Goal: Information Seeking & Learning: Learn about a topic

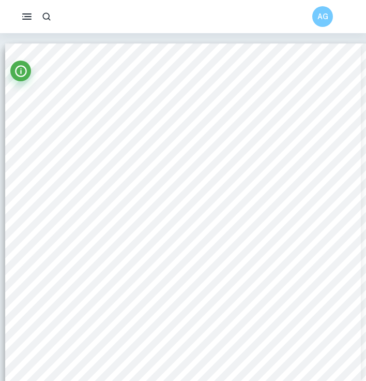
click at [64, 120] on span "A staggering 87% of [DEMOGRAPHIC_DATA] suffer from the effects of [MEDICAL_DATA…" at bounding box center [188, 119] width 309 height 6
click at [20, 72] on icon "Info" at bounding box center [21, 71] width 14 height 14
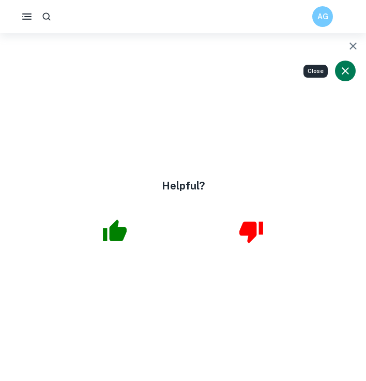
click at [342, 65] on icon "Close" at bounding box center [345, 71] width 12 height 12
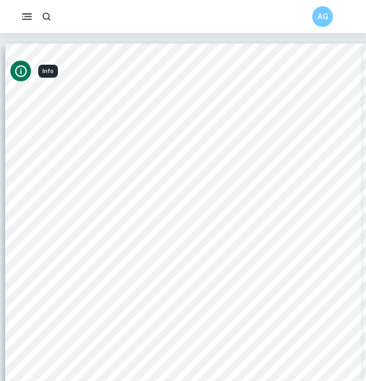
click at [25, 19] on rect "button" at bounding box center [27, 19] width 10 height 1
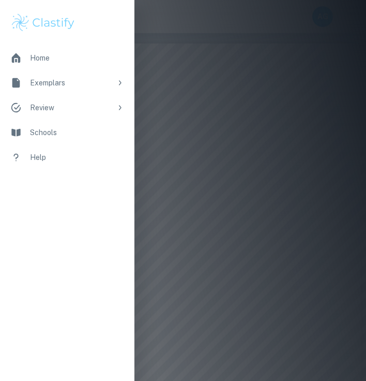
click at [153, 108] on div at bounding box center [183, 190] width 366 height 381
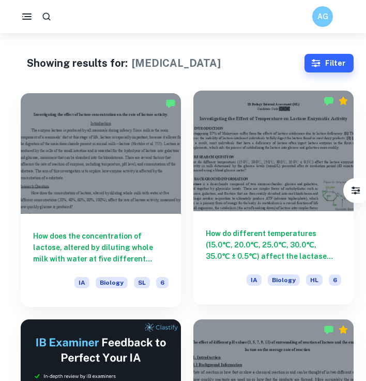
click at [265, 210] on div at bounding box center [273, 151] width 160 height 120
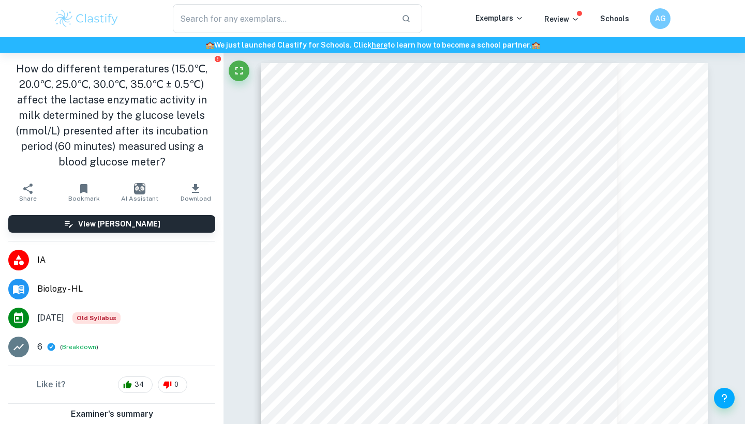
click at [197, 194] on icon "button" at bounding box center [195, 189] width 12 height 12
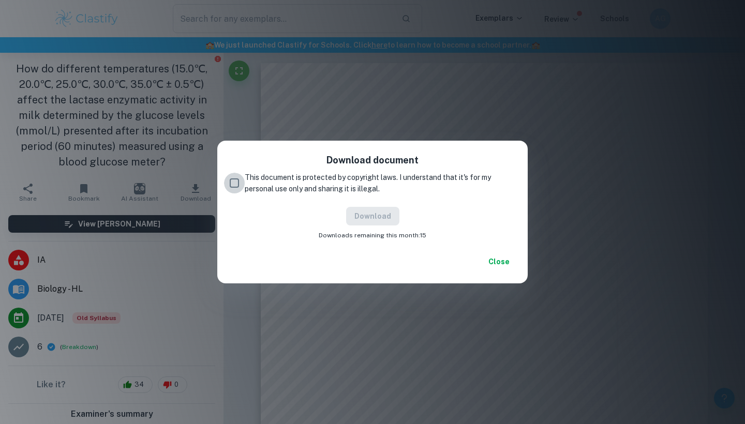
click at [238, 185] on input "This document is protected by copyright laws. I understand that it's for my per…" at bounding box center [234, 183] width 21 height 21
checkbox input "true"
click at [366, 216] on button "Download" at bounding box center [372, 216] width 53 height 19
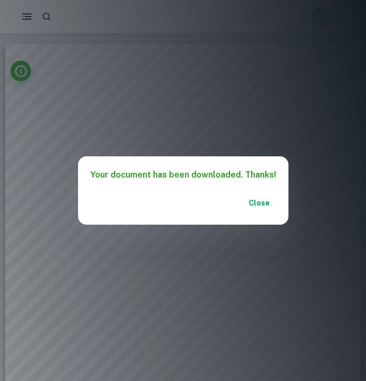
click at [255, 206] on button "Close" at bounding box center [259, 202] width 33 height 19
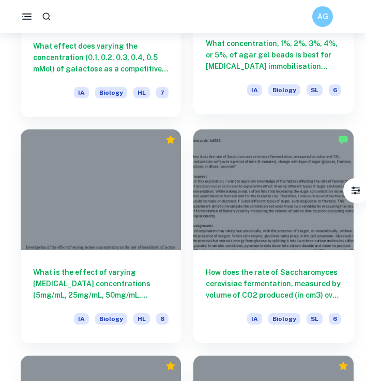
scroll to position [942, 0]
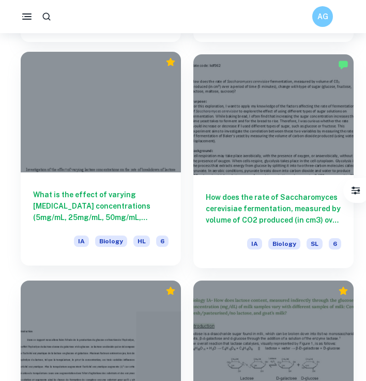
click at [129, 144] on div at bounding box center [101, 112] width 160 height 120
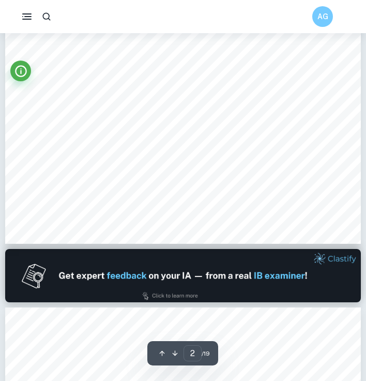
scroll to position [822, 0]
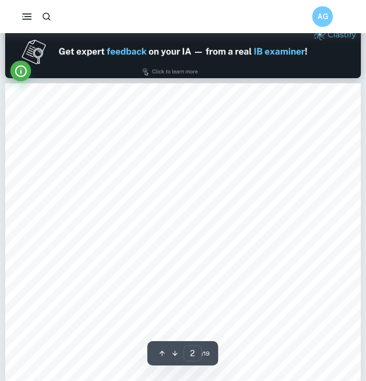
type input "1"
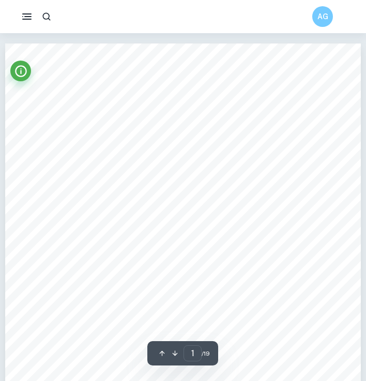
scroll to position [-1, 0]
click at [82, 108] on div "Investigation of the effect of varying [MEDICAL_DATA] concentrations on the rat…" at bounding box center [183, 273] width 356 height 460
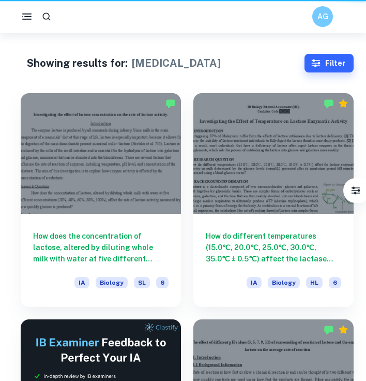
scroll to position [942, 0]
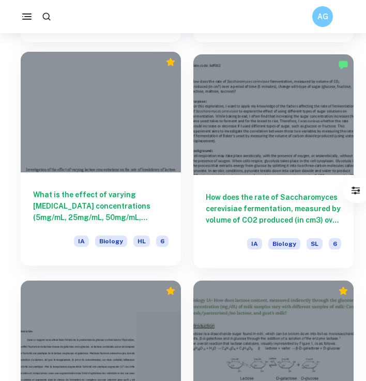
click at [138, 209] on h6 "What is the effect of varying [MEDICAL_DATA] concentrations (5mg/mL, 25mg/mL, 5…" at bounding box center [100, 206] width 135 height 34
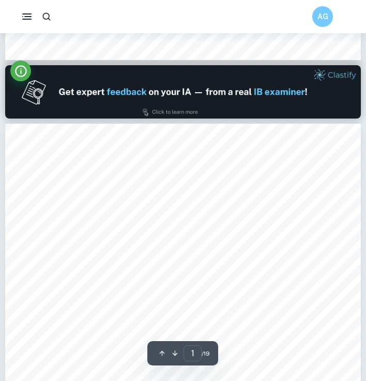
scroll to position [265, 0]
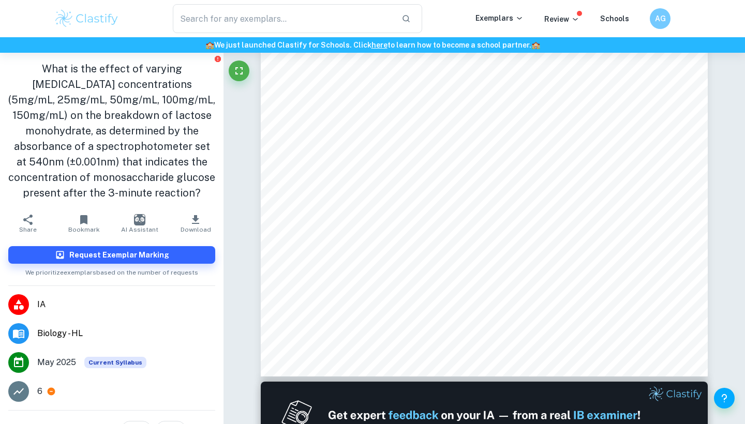
click at [200, 221] on icon "button" at bounding box center [195, 220] width 12 height 12
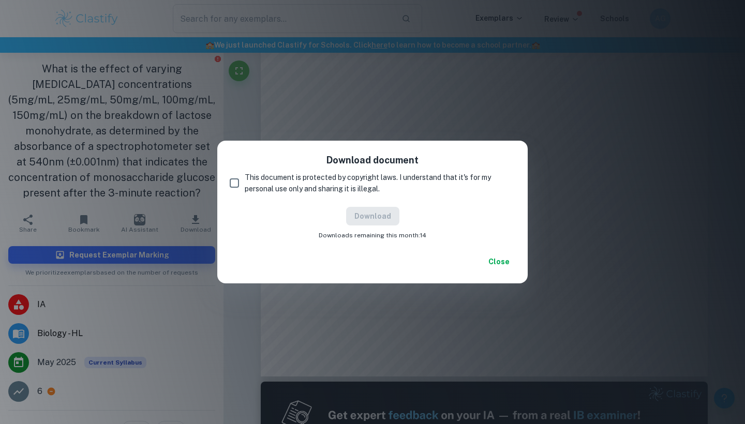
click at [354, 318] on div "Download document This document is protected by copyright laws. I understand th…" at bounding box center [372, 212] width 745 height 424
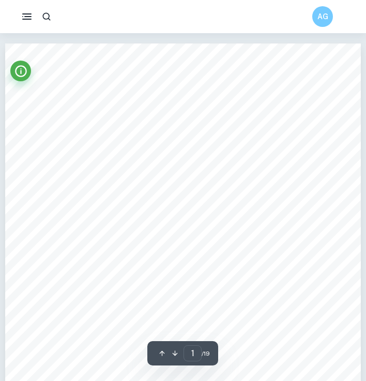
scroll to position [0, 0]
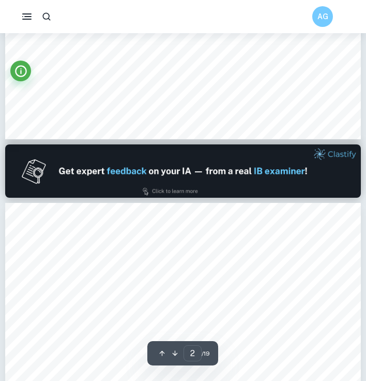
type input "1"
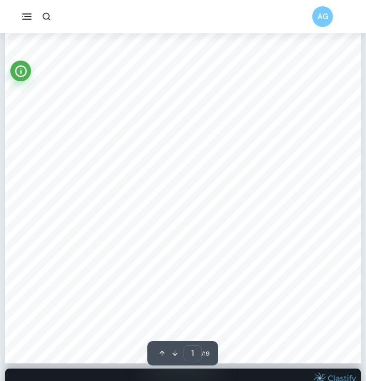
scroll to position [42, 0]
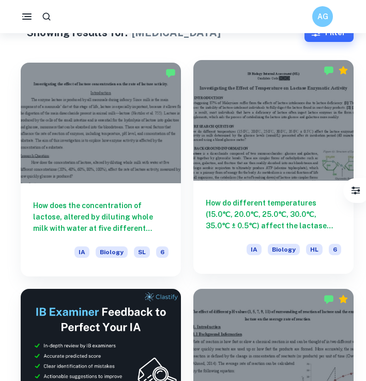
scroll to position [38, 0]
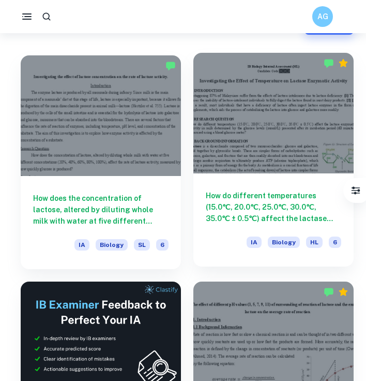
click at [273, 210] on h6 "How do different temperatures (15.0℃, 20.0℃, 25.0℃, 30.0℃, 35.0℃ ± 0.5℃) affect…" at bounding box center [273, 207] width 135 height 34
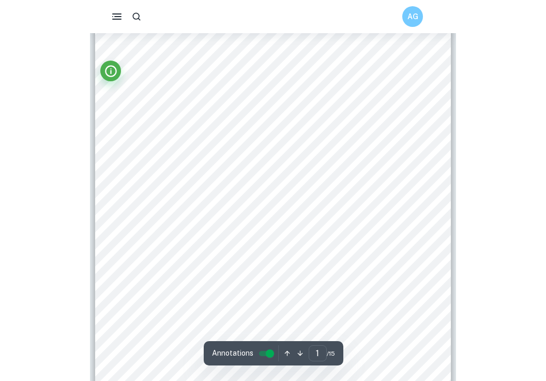
scroll to position [26, 0]
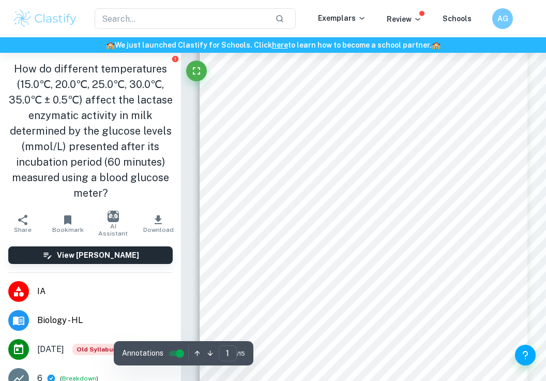
click at [146, 223] on button "Download" at bounding box center [159, 223] width 46 height 29
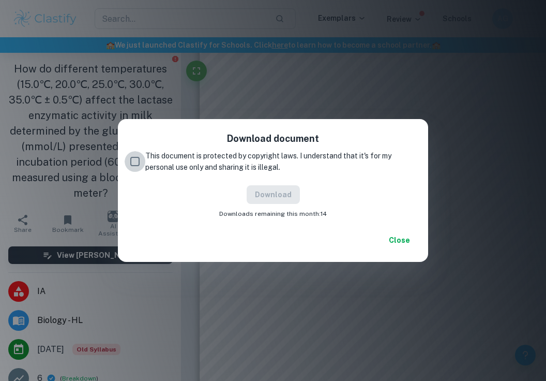
click at [135, 158] on input "This document is protected by copyright laws. I understand that it's for my per…" at bounding box center [135, 161] width 21 height 21
checkbox input "true"
click at [266, 196] on button "Download" at bounding box center [273, 194] width 53 height 19
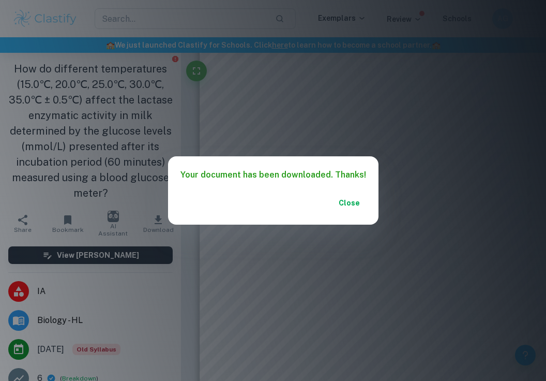
click at [349, 212] on button "Close" at bounding box center [349, 202] width 33 height 19
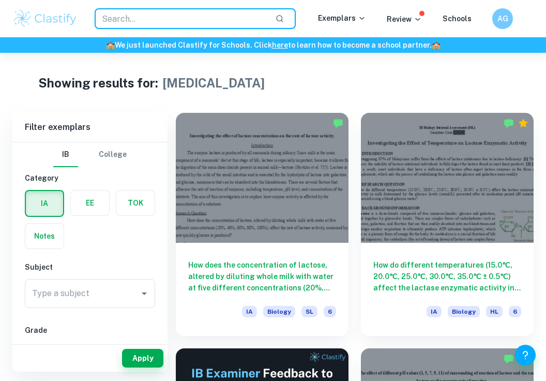
click at [182, 17] on input "text" at bounding box center [181, 18] width 172 height 21
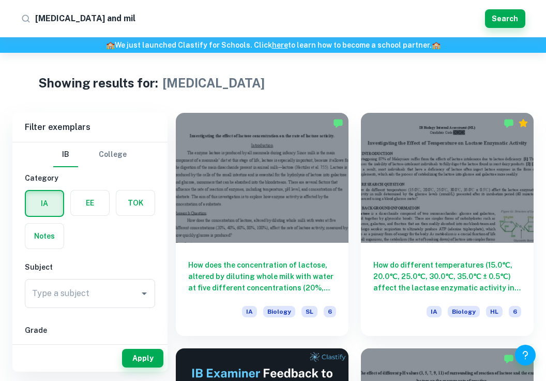
type input "[MEDICAL_DATA] and milk"
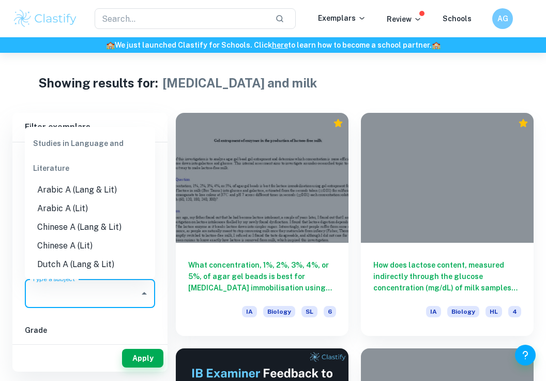
click at [86, 300] on input "Type a subject" at bounding box center [81, 293] width 105 height 20
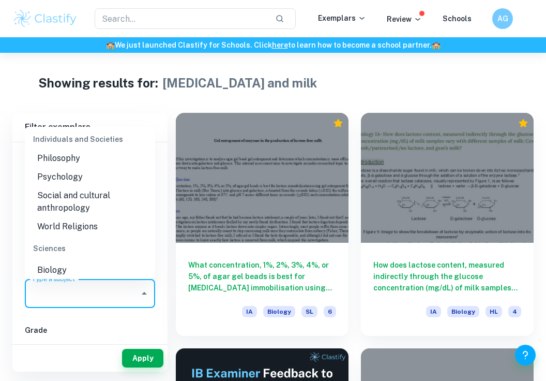
scroll to position [1233, 0]
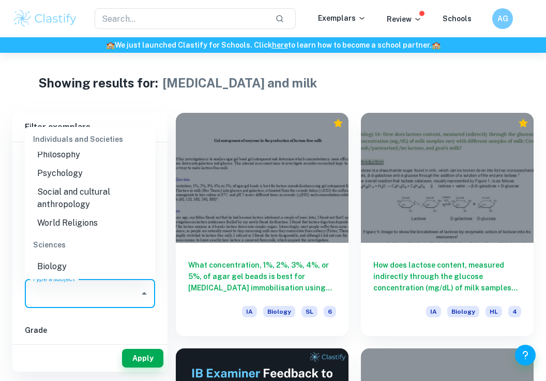
click at [87, 257] on li "Biology" at bounding box center [90, 266] width 130 height 19
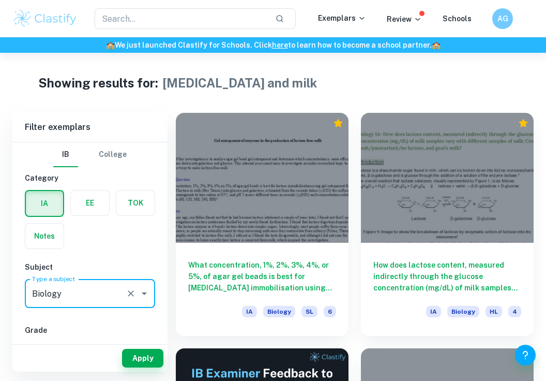
type input "Biology"
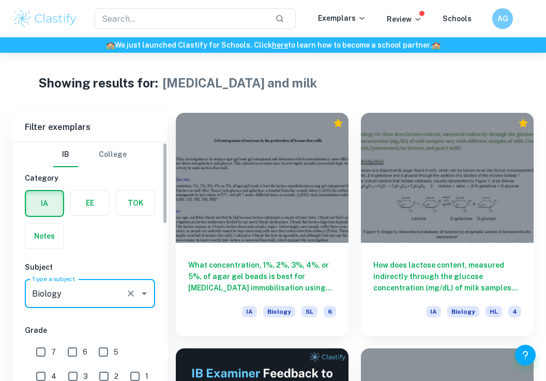
scroll to position [58, 0]
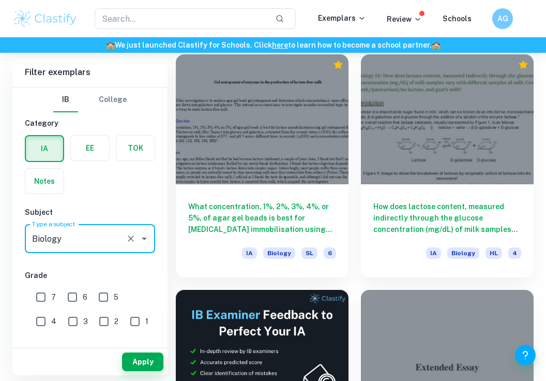
click at [73, 296] on input "6" at bounding box center [72, 297] width 21 height 21
checkbox input "true"
click at [44, 294] on input "7" at bounding box center [41, 297] width 21 height 21
checkbox input "true"
click at [68, 295] on input "6" at bounding box center [72, 297] width 21 height 21
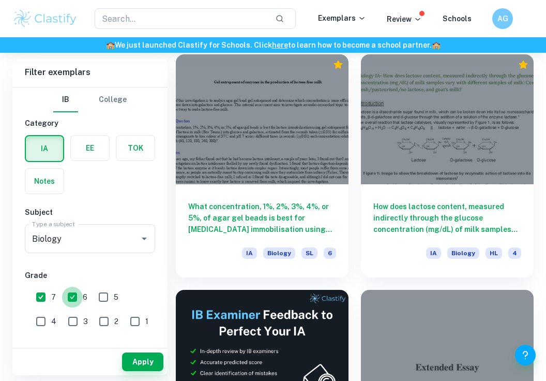
checkbox input "false"
click at [45, 294] on input "7" at bounding box center [41, 297] width 21 height 21
checkbox input "false"
click at [137, 367] on button "Apply" at bounding box center [142, 361] width 41 height 19
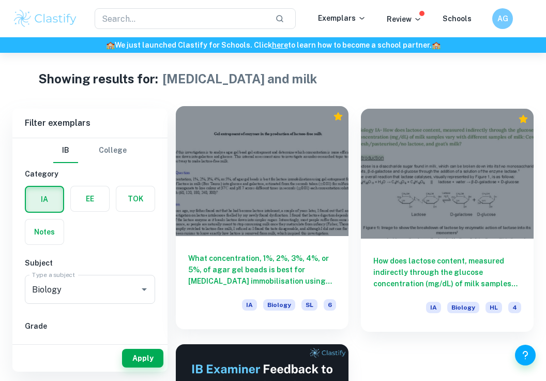
scroll to position [4, 0]
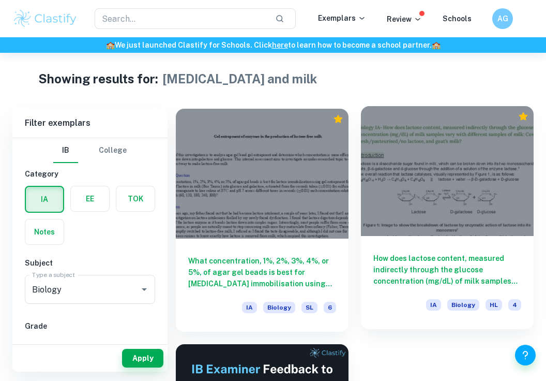
click at [366, 261] on h6 "How does lactose content, measured indirectly through the glucose concentration…" at bounding box center [447, 269] width 148 height 34
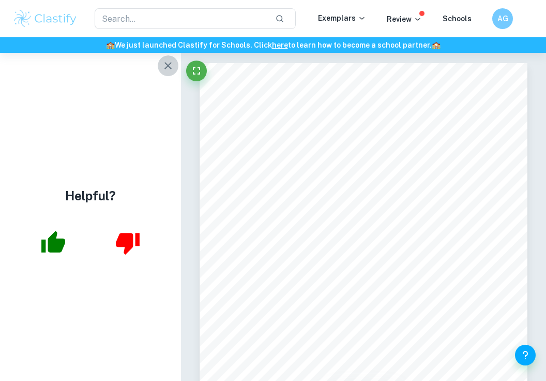
click at [170, 70] on icon "button" at bounding box center [168, 65] width 12 height 12
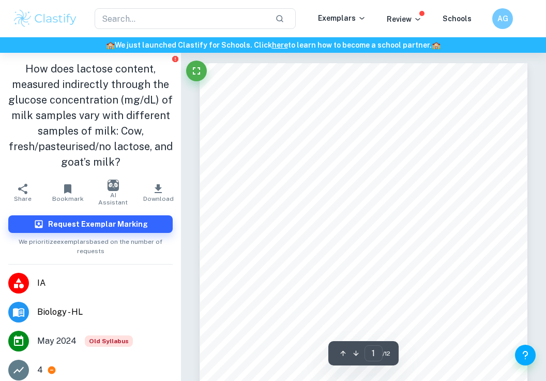
scroll to position [1, 0]
click at [159, 190] on icon "button" at bounding box center [158, 188] width 7 height 9
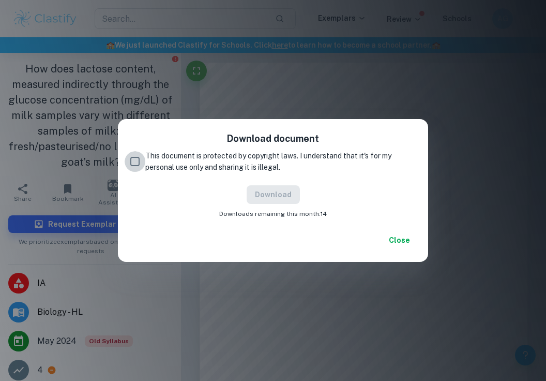
click at [136, 159] on input "This document is protected by copyright laws. I understand that it's for my per…" at bounding box center [135, 161] width 21 height 21
checkbox input "true"
click at [270, 194] on button "Download" at bounding box center [273, 194] width 53 height 19
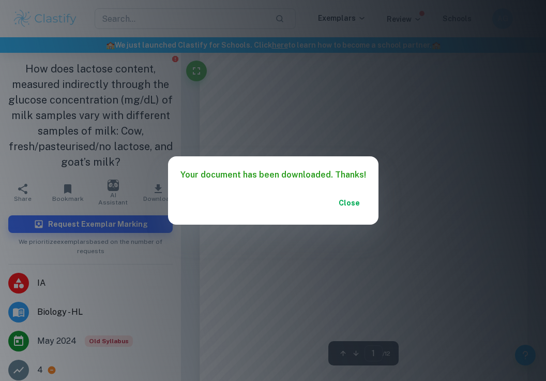
scroll to position [76, 0]
click at [342, 206] on button "Close" at bounding box center [349, 202] width 33 height 19
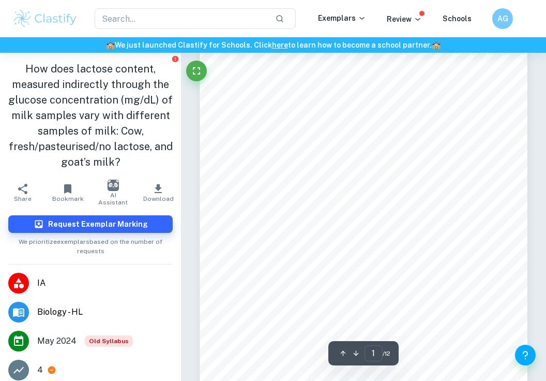
scroll to position [92, 0]
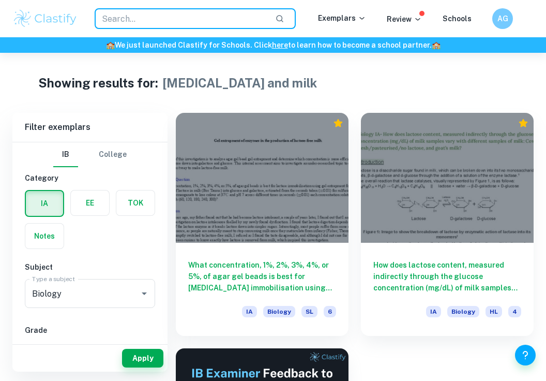
click at [175, 18] on input "text" at bounding box center [181, 18] width 172 height 21
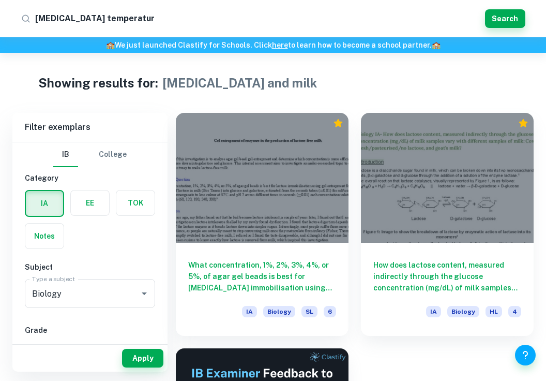
type input "[MEDICAL_DATA] temperature"
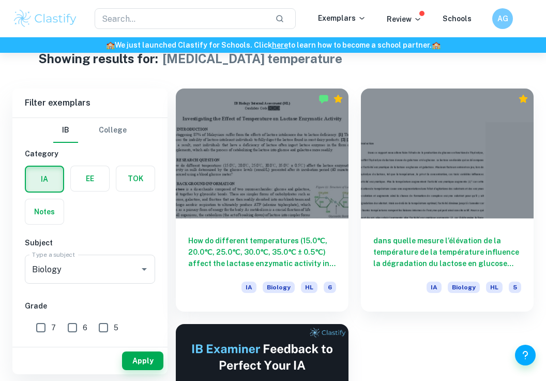
scroll to position [28, 0]
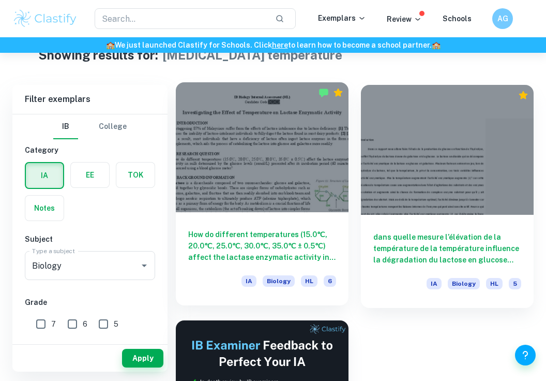
click at [295, 237] on h6 "How do different temperatures (15.0℃, 20.0℃, 25.0℃, 30.0℃, 35.0℃ ± 0.5℃) affect…" at bounding box center [262, 246] width 148 height 34
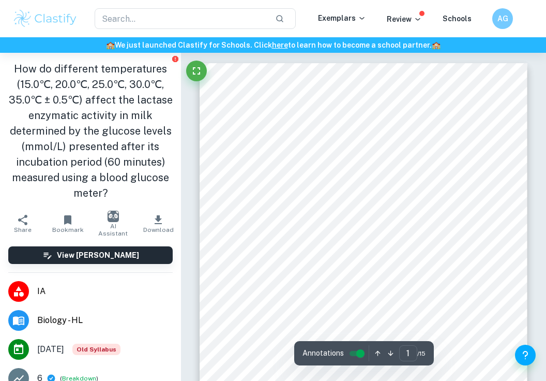
drag, startPoint x: 325, startPoint y: 359, endPoint x: 410, endPoint y: 288, distance: 111.6
click at [366, 288] on div "IB Biology Internal Assessment (HL) Candidate Code: Investigating the Effect of…" at bounding box center [364, 275] width 328 height 424
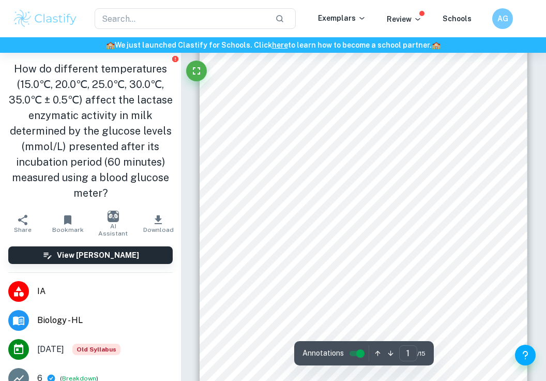
scroll to position [26, 0]
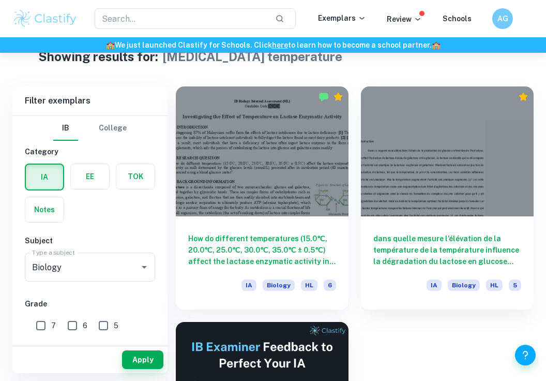
scroll to position [28, 0]
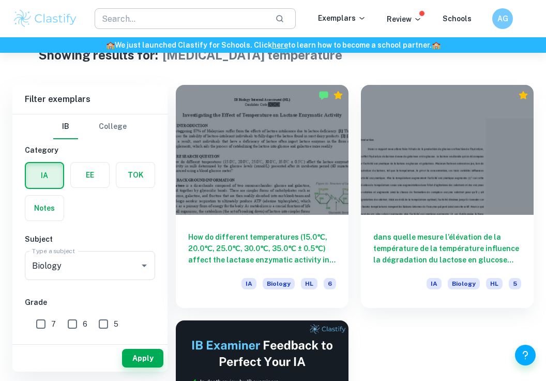
click at [155, 16] on input "text" at bounding box center [181, 18] width 172 height 21
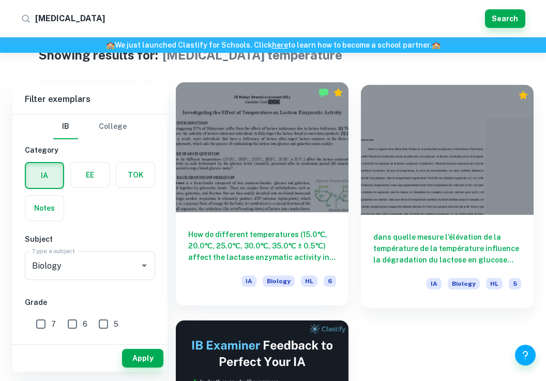
scroll to position [29, 0]
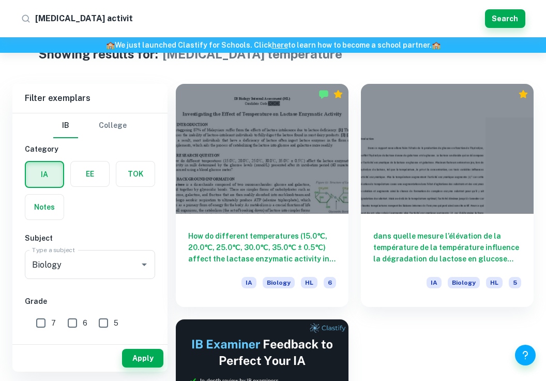
type input "[MEDICAL_DATA] activity"
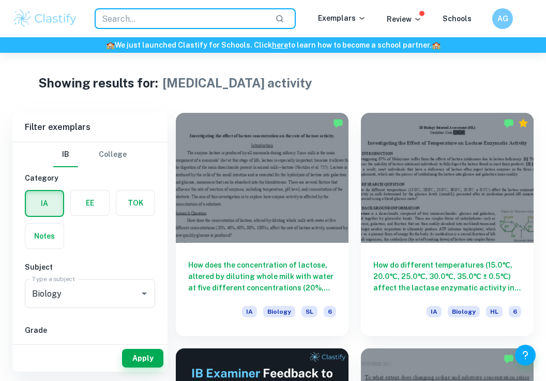
click at [173, 19] on input "text" at bounding box center [181, 18] width 172 height 21
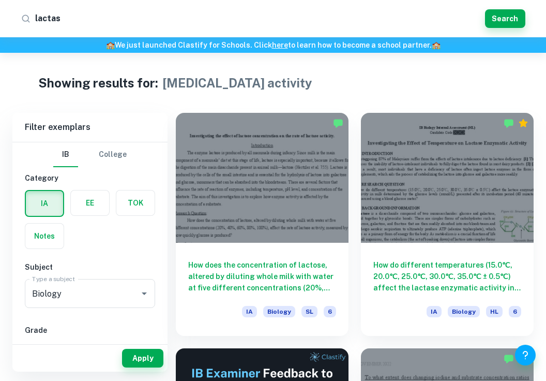
type input "[MEDICAL_DATA]"
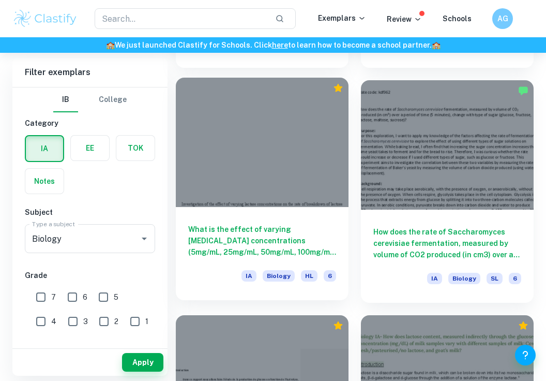
scroll to position [736, 0]
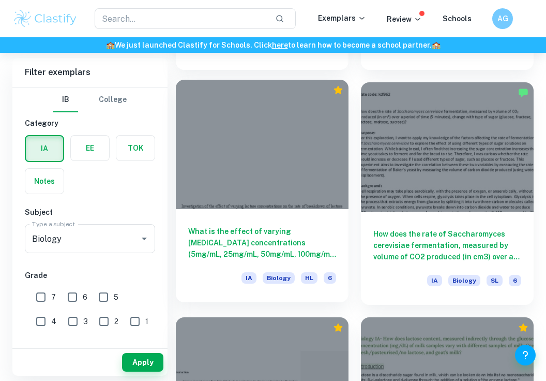
click at [248, 235] on h6 "What is the effect of varying [MEDICAL_DATA] concentrations (5mg/mL, 25mg/mL, 5…" at bounding box center [262, 242] width 148 height 34
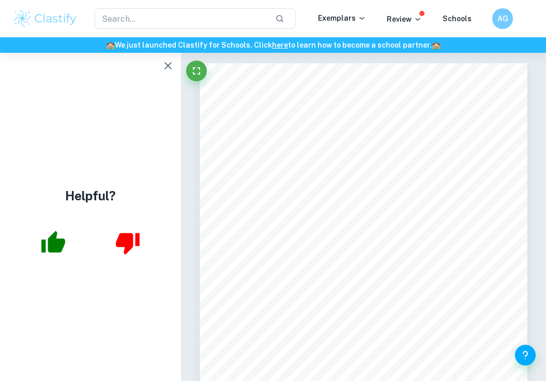
click at [163, 72] on button "button" at bounding box center [168, 65] width 21 height 21
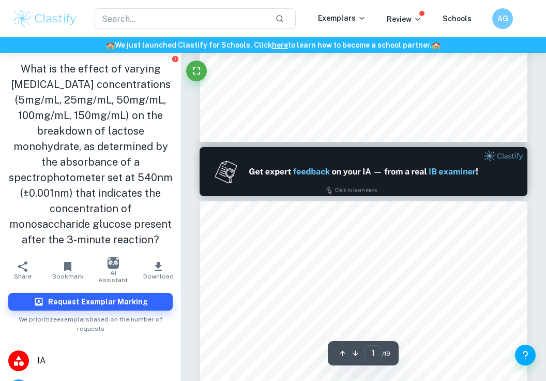
scroll to position [346, 1]
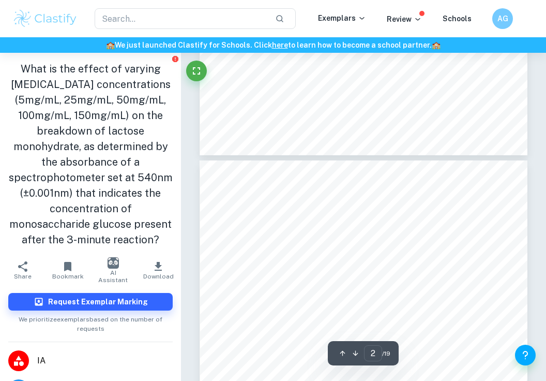
type input "3"
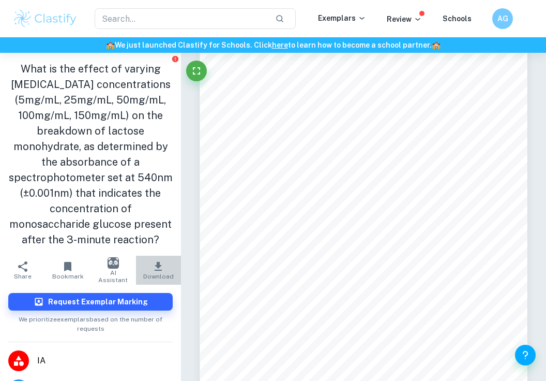
click at [156, 260] on icon "button" at bounding box center [158, 266] width 12 height 12
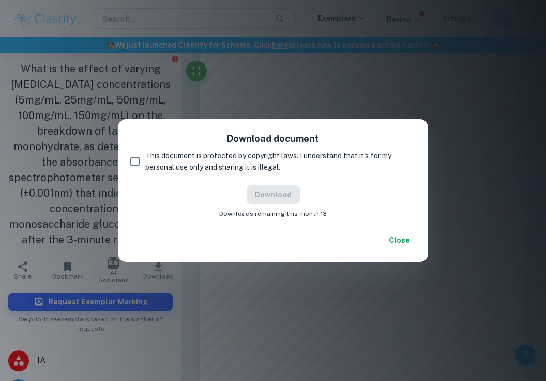
click at [134, 160] on input "This document is protected by copyright laws. I understand that it's for my per…" at bounding box center [135, 161] width 21 height 21
checkbox input "true"
click at [283, 192] on button "Download" at bounding box center [273, 194] width 53 height 19
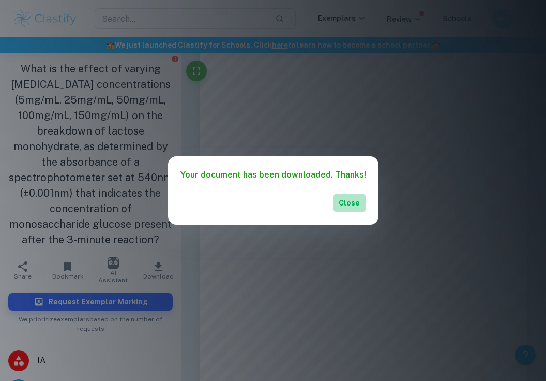
click at [343, 209] on button "Close" at bounding box center [349, 202] width 33 height 19
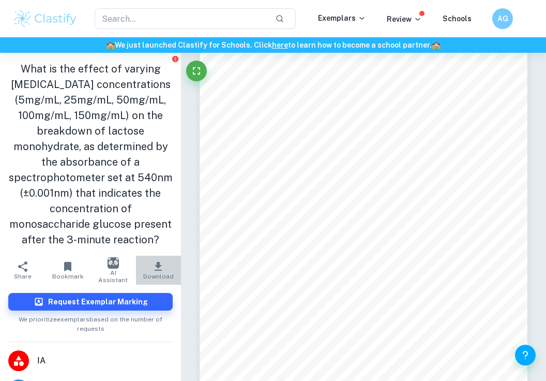
click at [158, 262] on icon "button" at bounding box center [158, 266] width 7 height 9
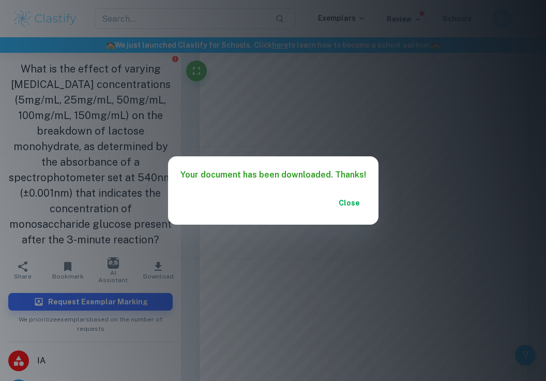
click at [346, 203] on button "Close" at bounding box center [349, 202] width 33 height 19
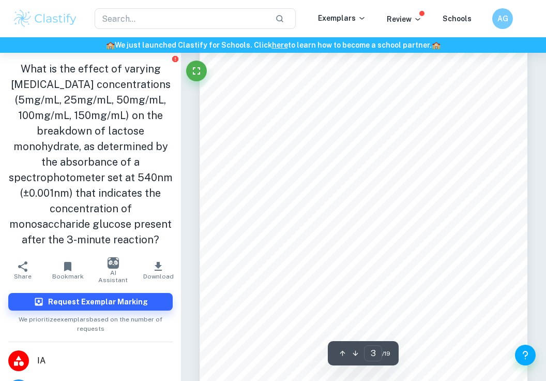
click at [303, 312] on span "and one molecule of galactose ([PERSON_NAME], 2020). This sugar is found in the…" at bounding box center [374, 309] width 272 height 6
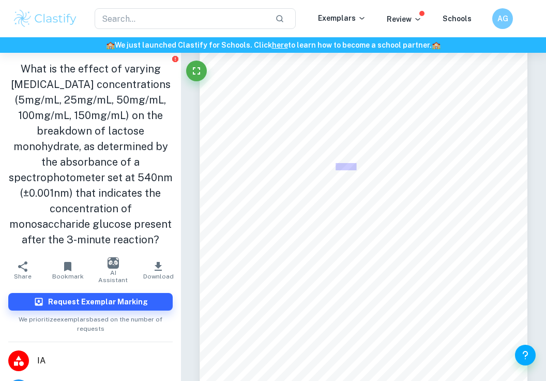
click at [350, 165] on span "activation energy needed to begin the reaction and thus increasing the rate of …" at bounding box center [352, 166] width 229 height 6
click at [155, 262] on icon "button" at bounding box center [158, 266] width 7 height 9
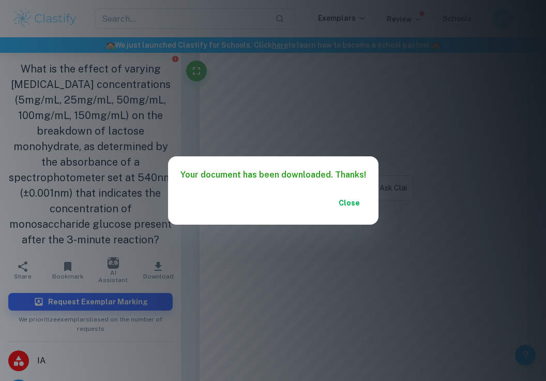
click at [334, 205] on button "Close" at bounding box center [349, 202] width 33 height 19
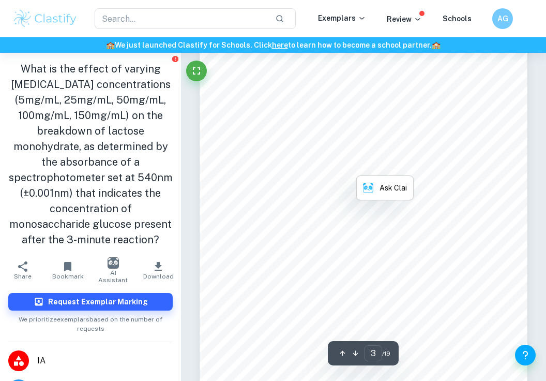
click at [366, 221] on div "2 I. Introduction and Background information Enzymes are large globular protein…" at bounding box center [364, 206] width 328 height 424
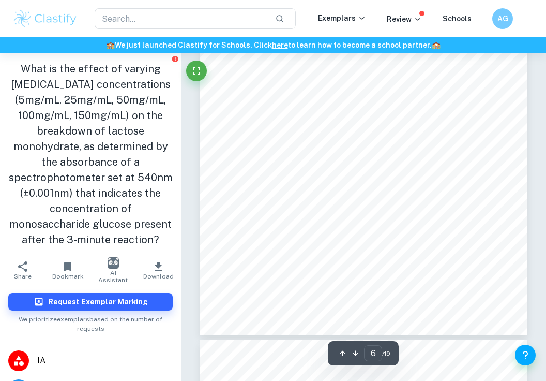
scroll to position [2359, 0]
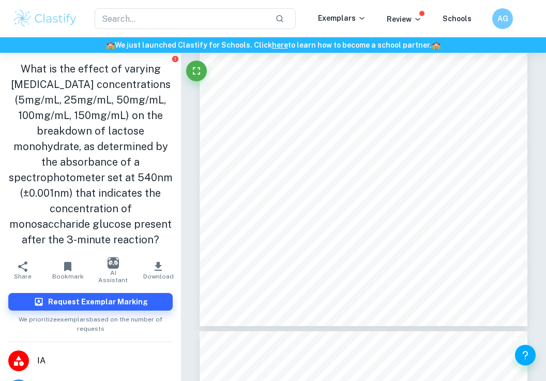
click at [366, 293] on div "5 ii. Materials and Apparatus Table 1. Materials and apparatus used in the expe…" at bounding box center [364, 114] width 328 height 424
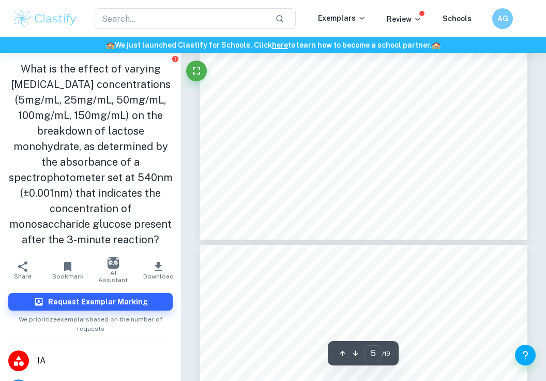
type input "4"
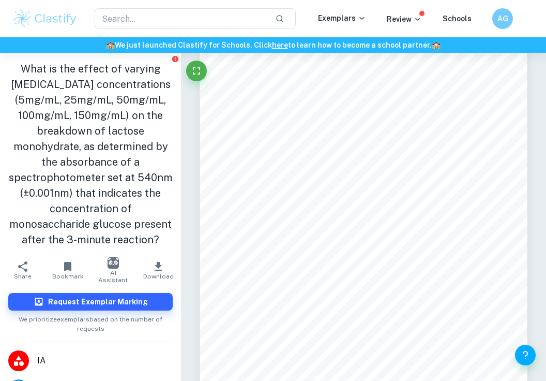
click at [213, 2] on div "​ Exemplars Review Schools AG" at bounding box center [273, 18] width 546 height 37
